Goal: Information Seeking & Learning: Learn about a topic

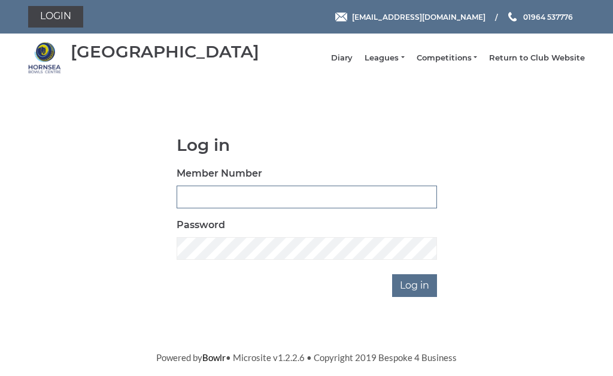
click at [208, 208] on input "Member Number" at bounding box center [307, 197] width 260 height 23
type input "0248"
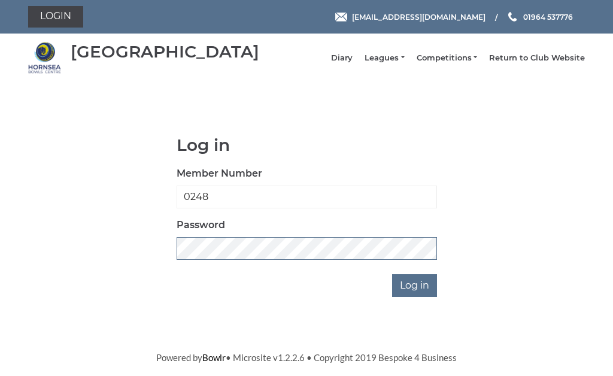
scroll to position [171, 0]
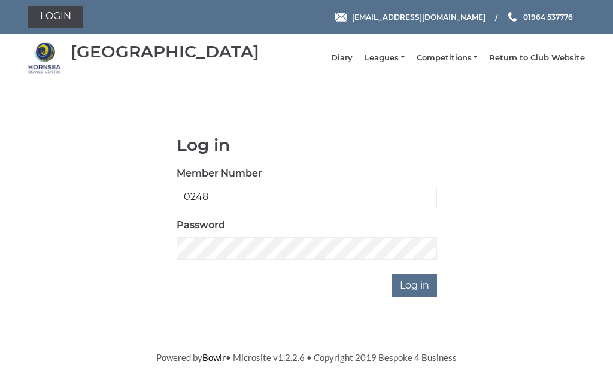
click at [436, 274] on input "Log in" at bounding box center [414, 285] width 45 height 23
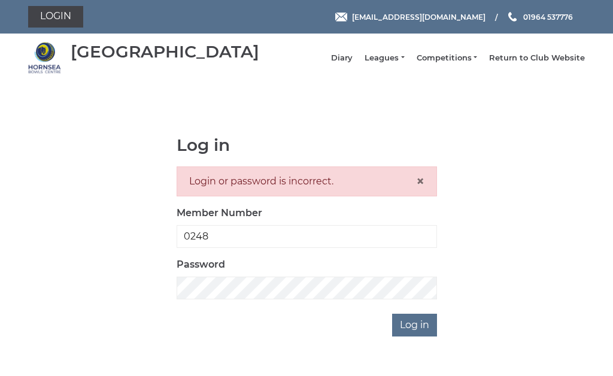
click at [394, 60] on link "Leagues" at bounding box center [383, 58] width 39 height 11
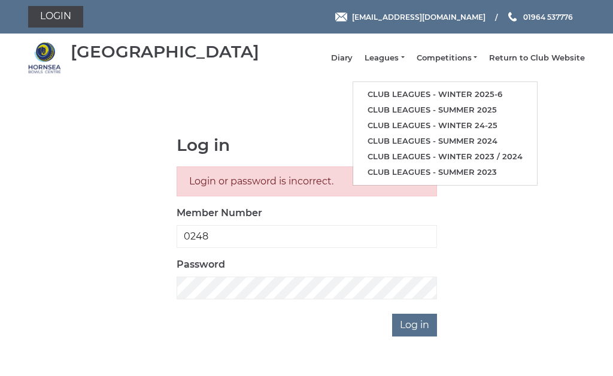
click at [499, 93] on link "Club leagues - Winter 2025-6" at bounding box center [445, 95] width 184 height 16
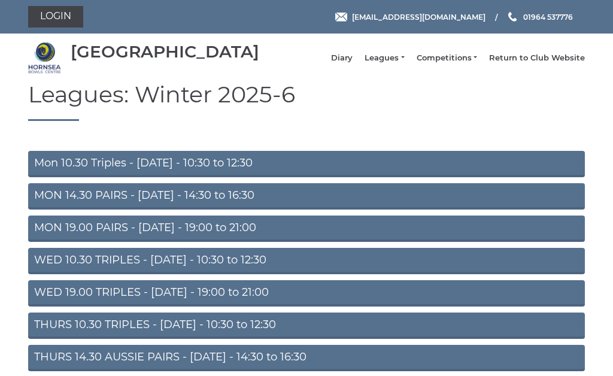
click at [226, 170] on link "Mon 10.30 Triples - Monday - 10:30 to 12:30" at bounding box center [306, 164] width 557 height 26
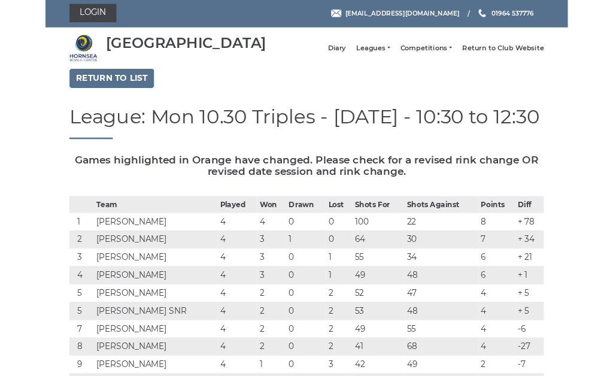
scroll to position [23, 0]
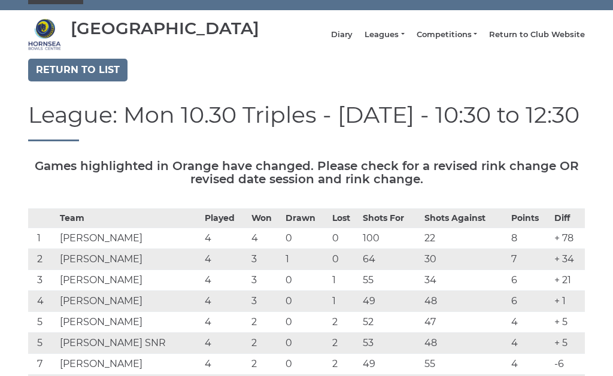
click at [87, 69] on link "Return to list" at bounding box center [77, 70] width 99 height 23
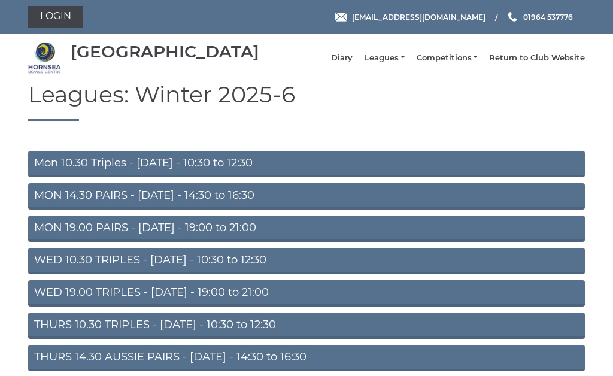
click at [227, 202] on link "MON 14.30 PAIRS - Monday - 14:30 to 16:30" at bounding box center [306, 196] width 557 height 26
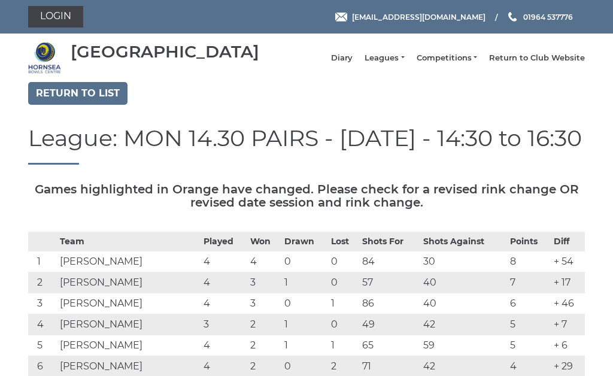
click at [87, 97] on link "Return to list" at bounding box center [77, 93] width 99 height 23
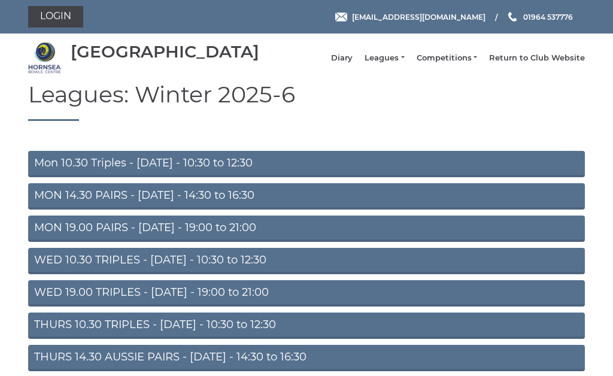
click at [240, 236] on link "MON 19.00 PAIRS - [DATE] - 19:00 to 21:00" at bounding box center [306, 228] width 557 height 26
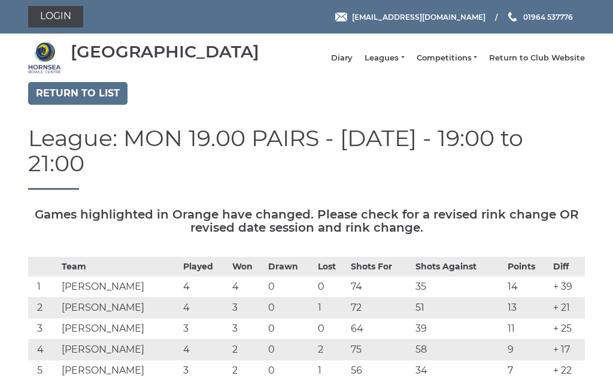
click at [91, 95] on link "Return to list" at bounding box center [77, 93] width 99 height 23
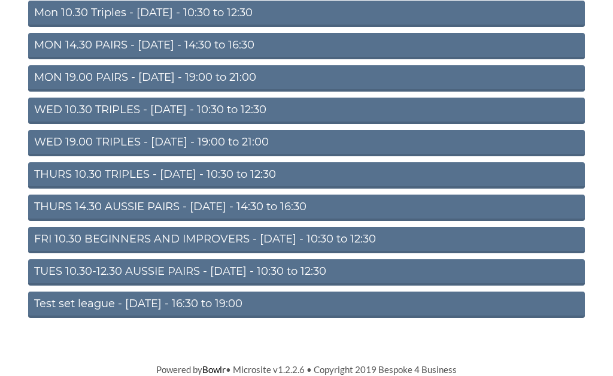
scroll to position [159, 0]
click at [280, 266] on link "TUES 10.30-12.30 AUSSIE PAIRS - Tuesday - 10:30 to 12:30" at bounding box center [306, 272] width 557 height 26
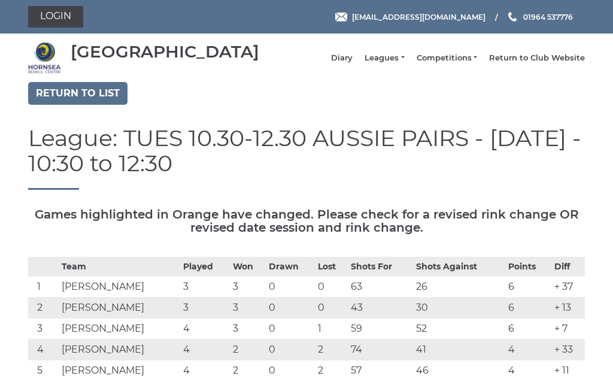
click at [84, 97] on link "Return to list" at bounding box center [77, 93] width 99 height 23
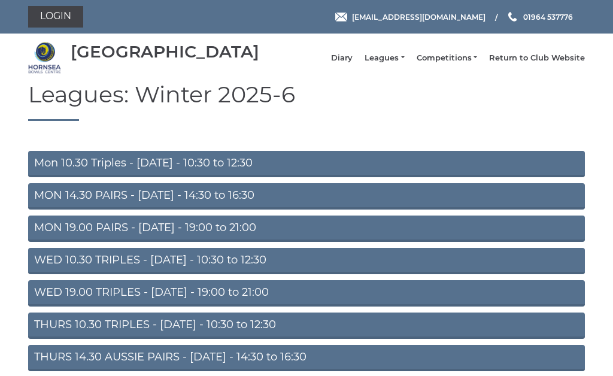
click at [248, 299] on link "WED 19.00 TRIPLES - [DATE] - 19:00 to 21:00" at bounding box center [306, 293] width 557 height 26
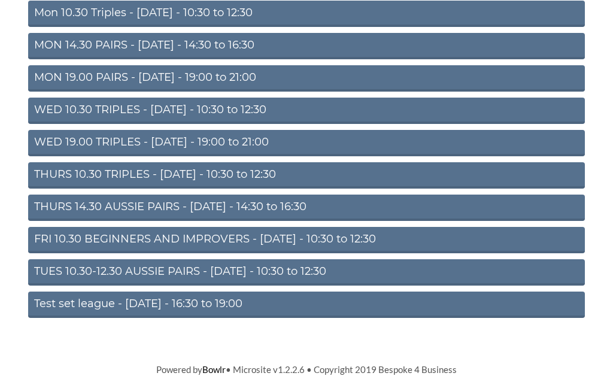
scroll to position [159, 0]
click at [219, 169] on link "THURS 10.30 TRIPLES - Thursday - 10:30 to 12:30" at bounding box center [306, 175] width 557 height 26
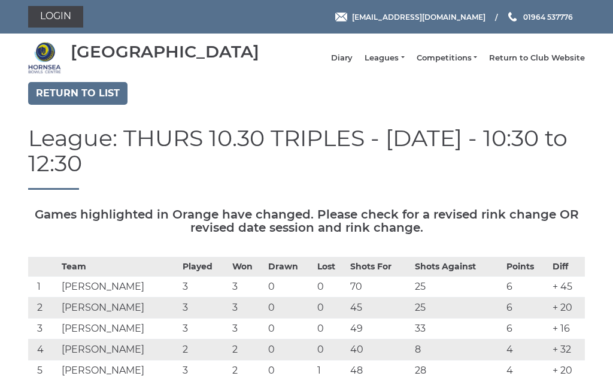
click at [84, 93] on link "Return to list" at bounding box center [77, 93] width 99 height 23
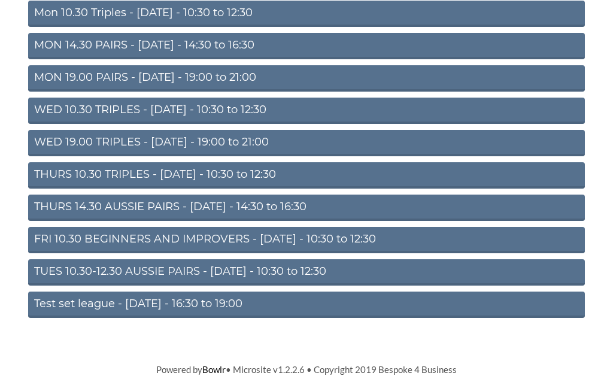
scroll to position [159, 0]
click at [276, 233] on link "FRI 10.30 BEGINNERS AND IMPROVERS - [DATE] - 10:30 to 12:30" at bounding box center [306, 240] width 557 height 26
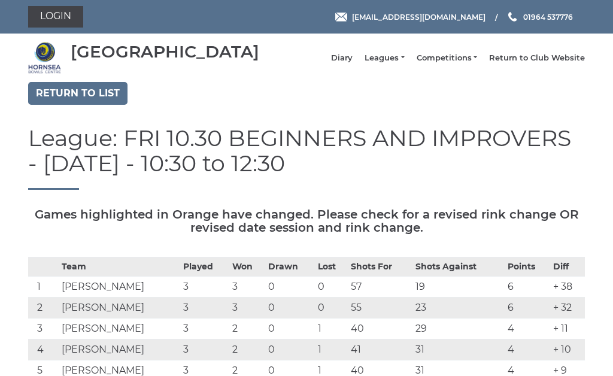
click at [83, 92] on link "Return to list" at bounding box center [77, 93] width 99 height 23
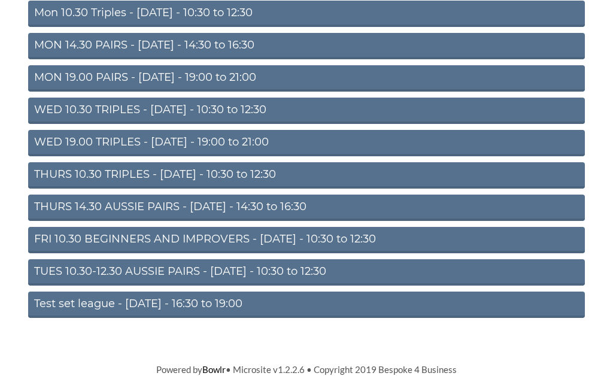
scroll to position [159, 0]
click at [173, 305] on link "Test set league - [DATE] - 16:30 to 19:00" at bounding box center [306, 304] width 557 height 26
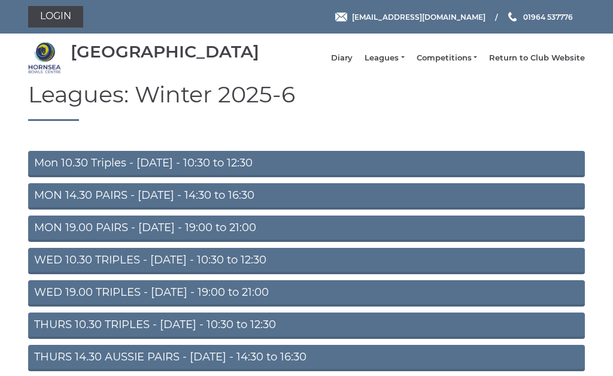
scroll to position [159, 0]
